Goal: Task Accomplishment & Management: Manage account settings

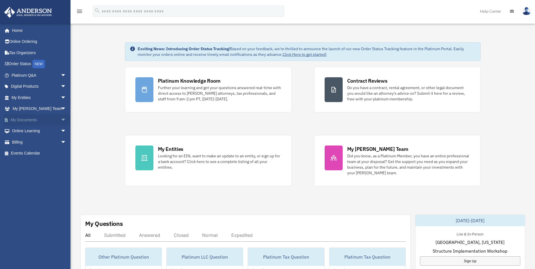
click at [61, 121] on span "arrow_drop_down" at bounding box center [66, 120] width 11 height 12
click at [29, 134] on link "Box" at bounding box center [41, 130] width 67 height 11
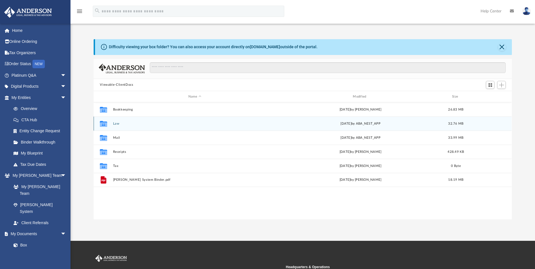
scroll to position [124, 414]
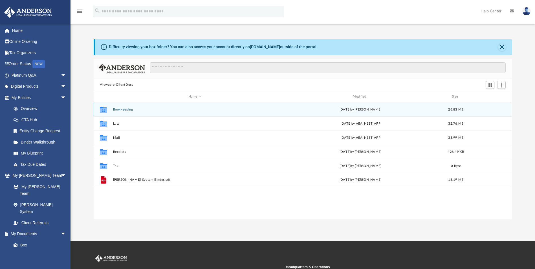
click at [127, 109] on button "Bookkeeping" at bounding box center [194, 110] width 163 height 4
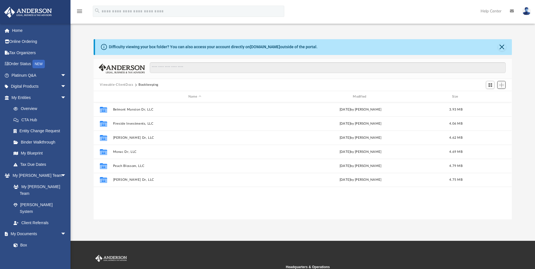
click at [502, 88] on button "Add" at bounding box center [501, 85] width 8 height 8
click at [490, 105] on li "New Folder" at bounding box center [493, 105] width 18 height 6
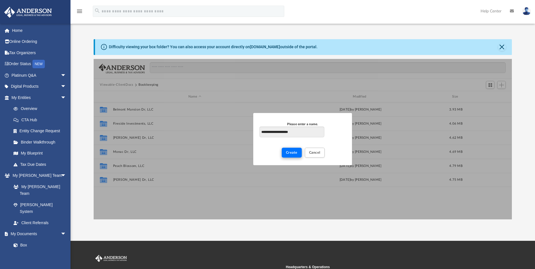
type input "**********"
click at [294, 154] on span "Create" at bounding box center [292, 152] width 12 height 3
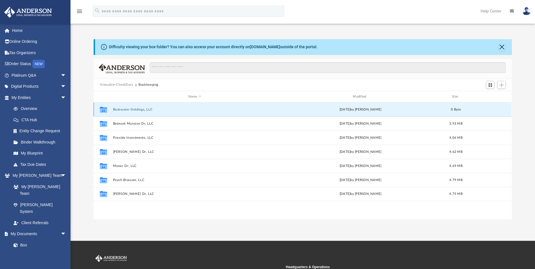
click at [133, 111] on button "Backwater Holdings, LLC" at bounding box center [194, 110] width 163 height 4
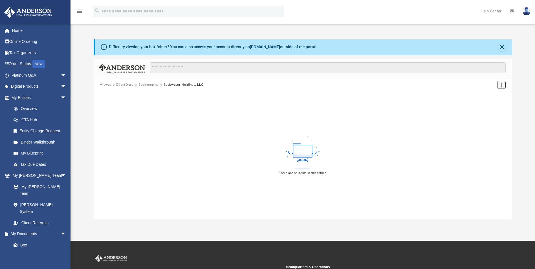
click at [501, 83] on span "Add" at bounding box center [501, 85] width 5 height 5
click at [493, 96] on li "Upload" at bounding box center [493, 96] width 18 height 6
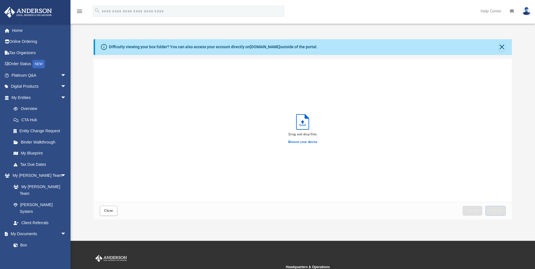
scroll to position [139, 414]
click at [295, 141] on label "Browse your device" at bounding box center [302, 142] width 29 height 5
click at [0, 0] on input "Browse your device" at bounding box center [0, 0] width 0 height 0
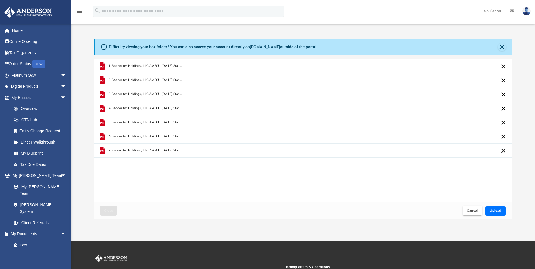
click at [493, 213] on button "Upload" at bounding box center [495, 211] width 20 height 10
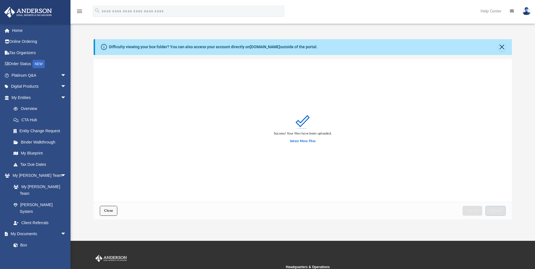
click at [106, 209] on span "Close" at bounding box center [108, 210] width 9 height 3
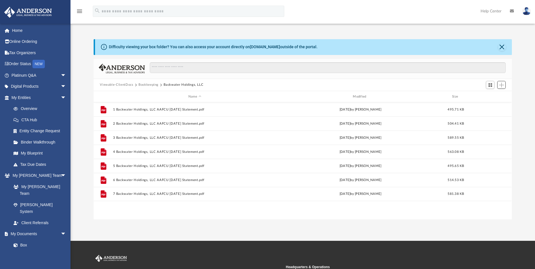
scroll to position [124, 414]
click at [155, 85] on button "Bookkeeping" at bounding box center [148, 84] width 20 height 5
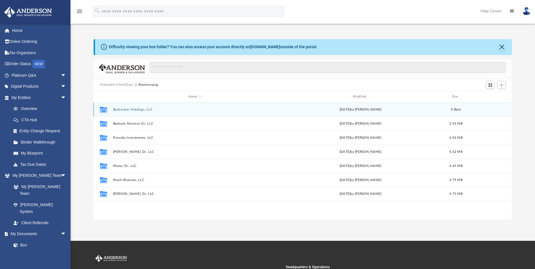
click at [133, 112] on div "Collaborated Folder Backwater Holdings, LLC today by Gregory D. Kigar 0 Byte" at bounding box center [303, 109] width 418 height 14
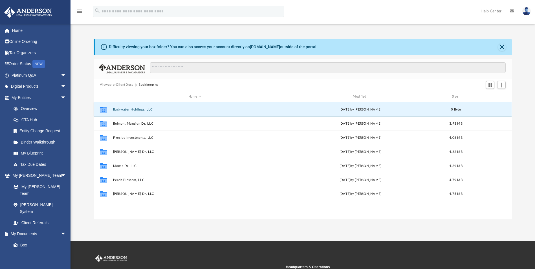
click at [127, 109] on button "Backwater Holdings, LLC" at bounding box center [194, 110] width 163 height 4
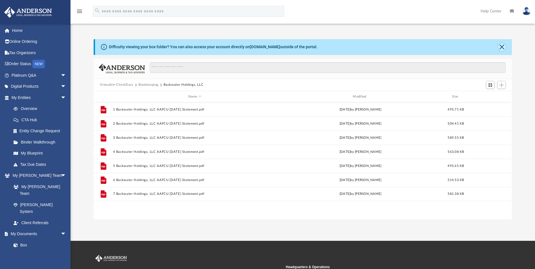
click at [502, 48] on button "Close" at bounding box center [502, 47] width 8 height 8
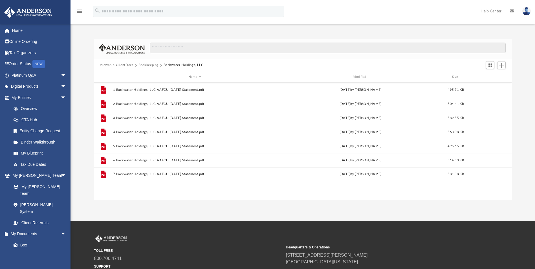
click at [148, 65] on button "Bookkeeping" at bounding box center [148, 65] width 20 height 5
